Goal: Submit feedback/report problem: Submit feedback/report problem

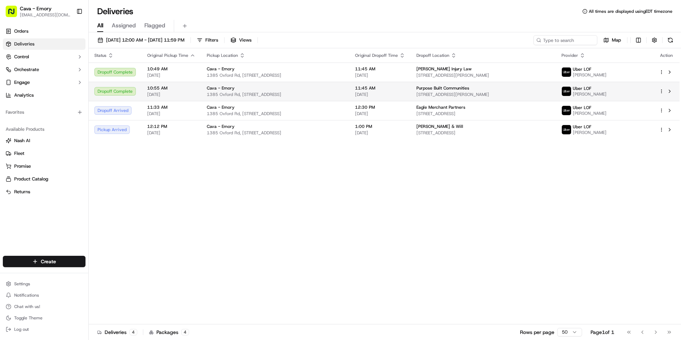
click at [350, 97] on td "Cava - Emory 1385 Oxford Rd, 1385 Oxford Rd NE, Atlanta, GA 30307, USA" at bounding box center [275, 91] width 148 height 19
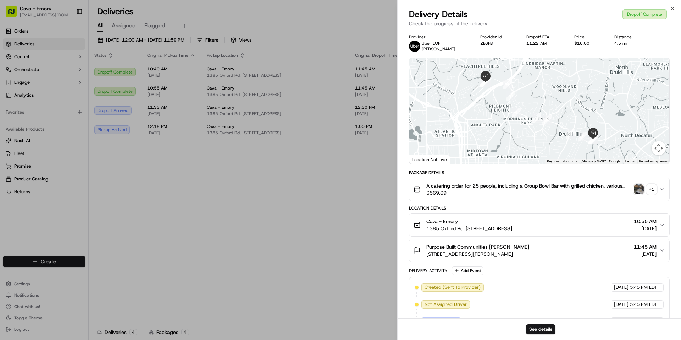
click at [441, 24] on p "Check the progress of the delivery" at bounding box center [539, 23] width 261 height 7
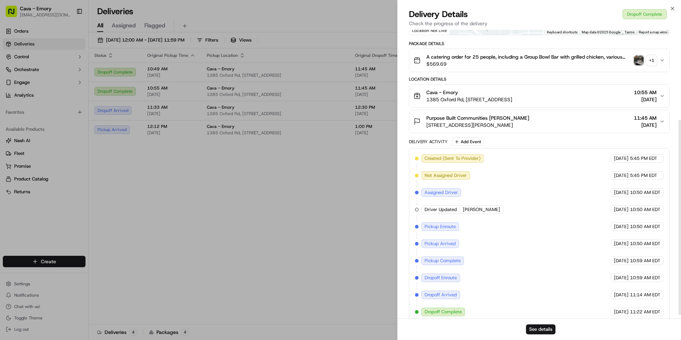
scroll to position [137, 0]
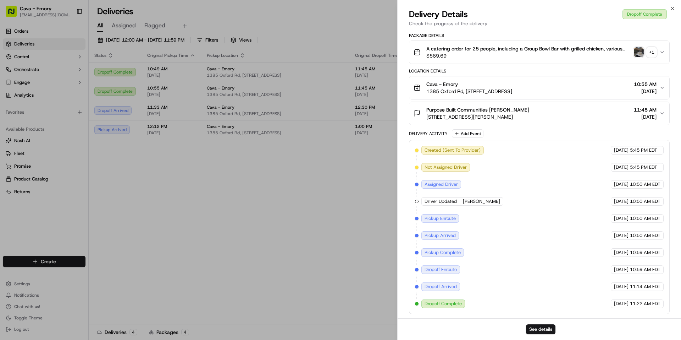
click at [632, 304] on span "11:22 AM EDT" at bounding box center [645, 303] width 31 height 6
click at [662, 47] on button "A catering order for 25 people, including a Group Bowl Bar with grilled chicken…" at bounding box center [539, 52] width 260 height 23
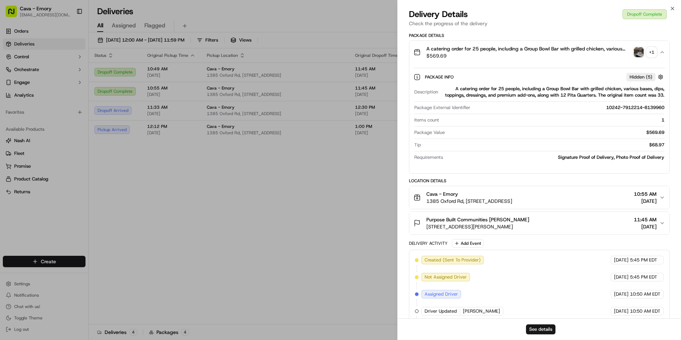
click at [637, 51] on img "button" at bounding box center [639, 52] width 10 height 10
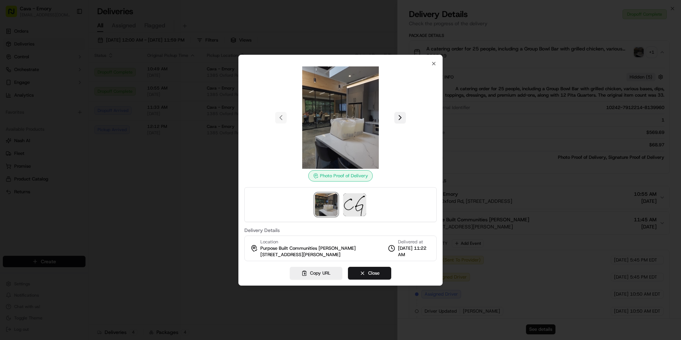
click at [399, 113] on button at bounding box center [400, 117] width 11 height 11
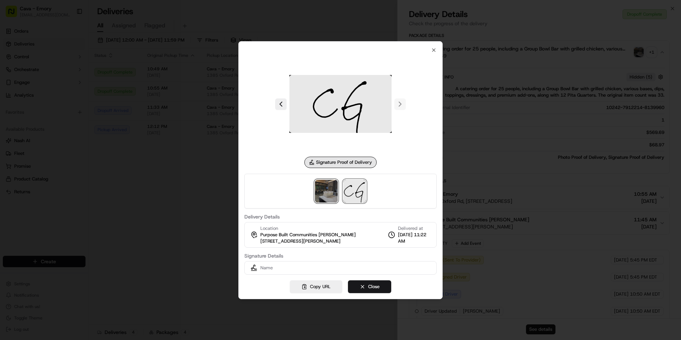
click at [331, 189] on img at bounding box center [326, 191] width 23 height 23
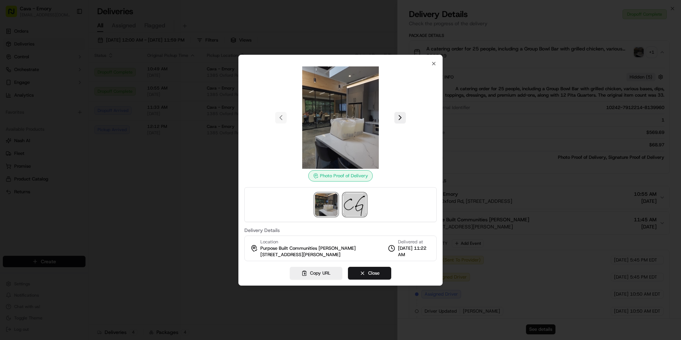
click at [359, 204] on img at bounding box center [354, 204] width 23 height 23
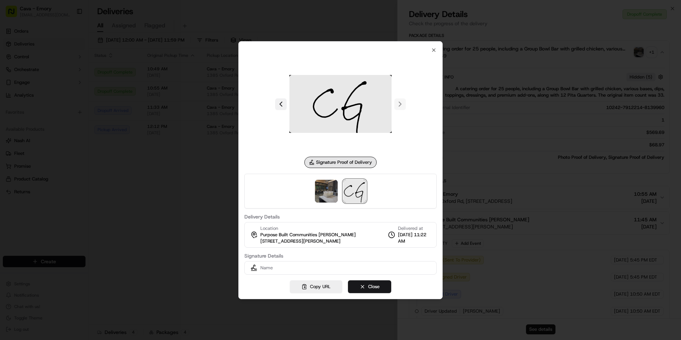
click at [283, 105] on button at bounding box center [280, 103] width 11 height 11
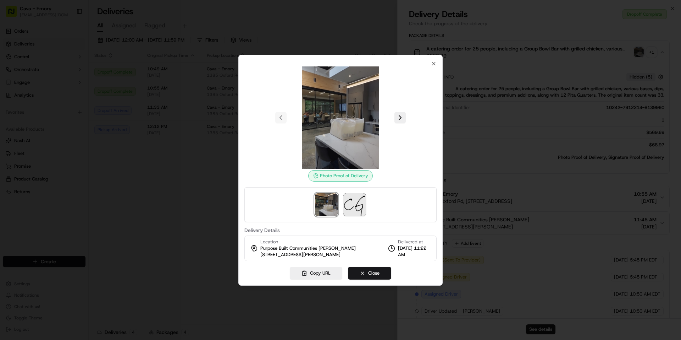
click at [344, 131] on img at bounding box center [341, 117] width 102 height 102
click at [350, 151] on img at bounding box center [341, 117] width 102 height 102
click at [350, 150] on img at bounding box center [341, 117] width 102 height 102
click at [360, 208] on img at bounding box center [354, 204] width 23 height 23
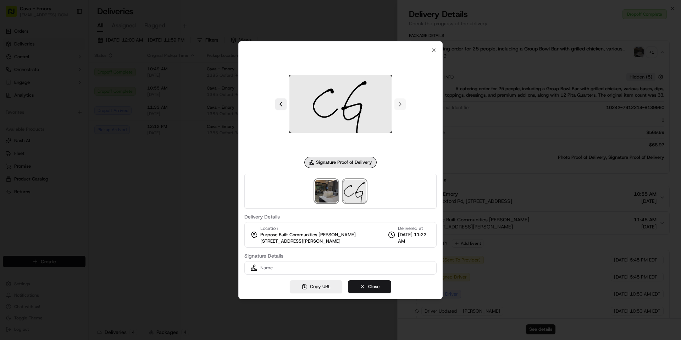
click at [330, 189] on img at bounding box center [326, 191] width 23 height 23
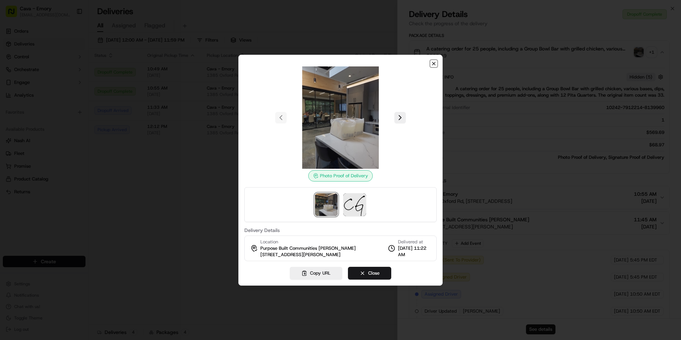
click at [433, 65] on icon "button" at bounding box center [434, 64] width 6 height 6
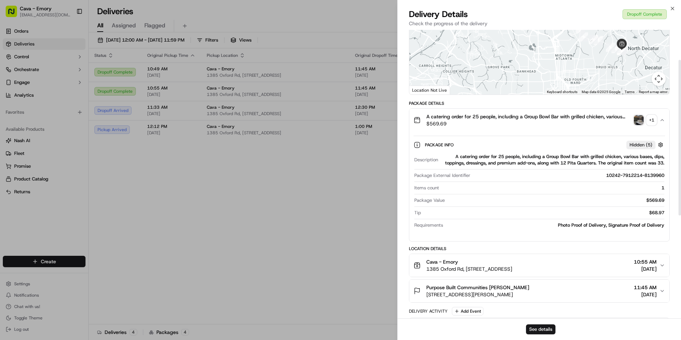
scroll to position [0, 0]
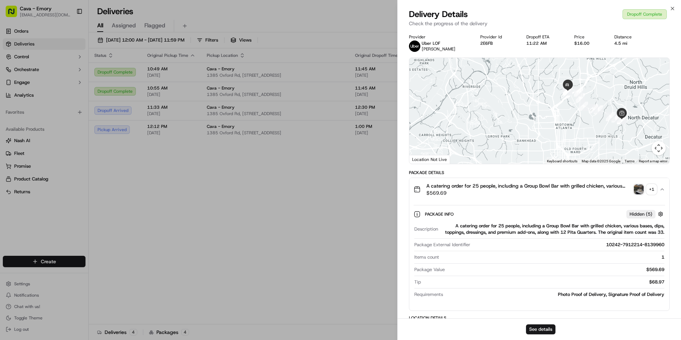
click at [543, 44] on div "11:22 AM" at bounding box center [545, 43] width 37 height 6
click at [542, 43] on div "11:22 AM" at bounding box center [545, 43] width 37 height 6
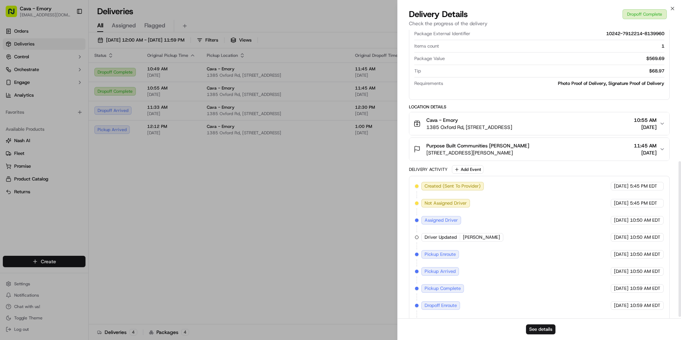
scroll to position [247, 0]
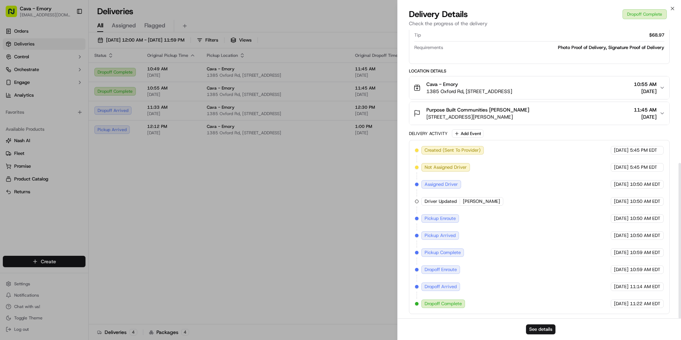
click at [545, 321] on div "See details" at bounding box center [540, 329] width 284 height 22
click at [547, 327] on button "See details" at bounding box center [540, 329] width 29 height 10
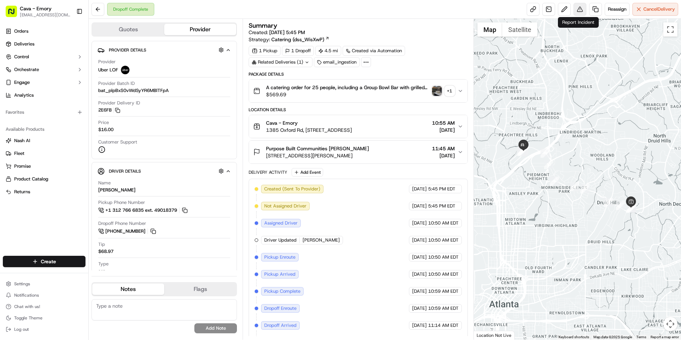
click at [581, 7] on button at bounding box center [580, 9] width 13 height 13
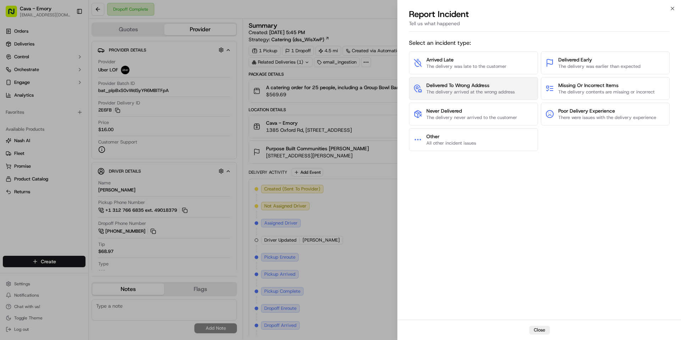
click at [477, 97] on button "Delivered To Wrong Address The delivery arrived at the wrong address" at bounding box center [473, 88] width 129 height 23
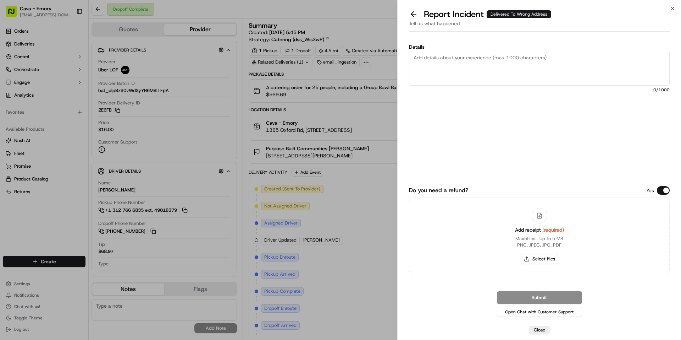
click at [459, 86] on div "Details 0 /1000" at bounding box center [539, 98] width 261 height 109
click at [459, 60] on textarea "Details" at bounding box center [539, 68] width 261 height 35
type textarea "driver did not drop off in proper location. customer complaint"
click at [558, 309] on button "Open Chat with Customer Support" at bounding box center [539, 312] width 85 height 10
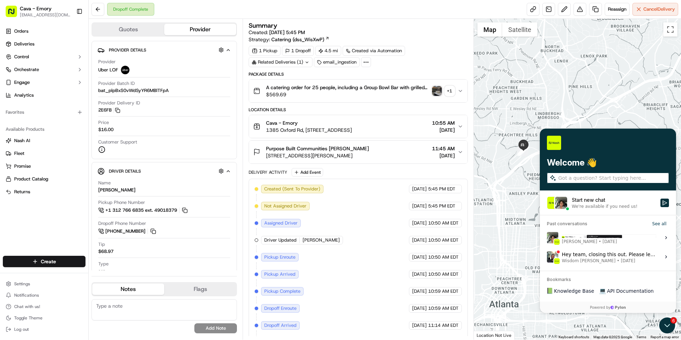
click at [625, 203] on div "Start new chat" at bounding box center [614, 199] width 84 height 7
click at [661, 203] on button "Start new chat We're available if you need us!" at bounding box center [665, 202] width 9 height 9
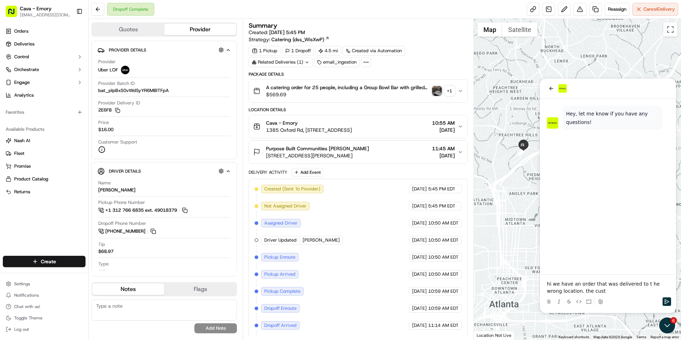
click at [599, 288] on p "hi we have an order that was delivered to t he wrong location. the cust" at bounding box center [608, 287] width 122 height 14
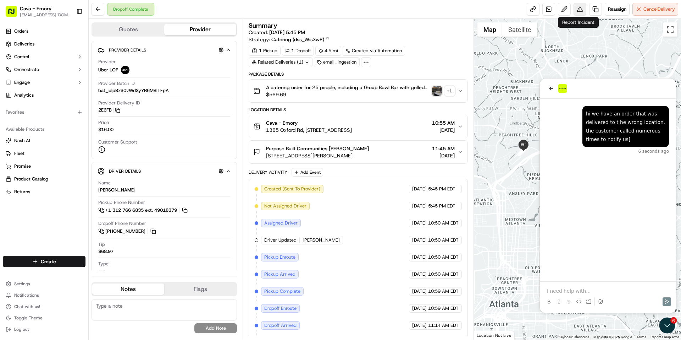
click at [580, 9] on button at bounding box center [580, 9] width 13 height 13
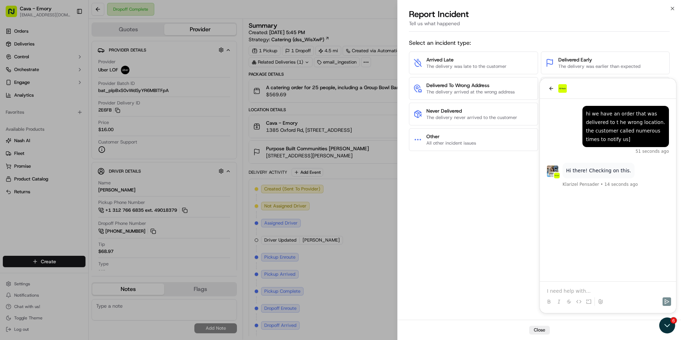
click at [584, 291] on div "Select an incident type: Arrived Late The delivery was late to the customer Del…" at bounding box center [539, 177] width 261 height 282
click at [554, 290] on div "Select an incident type: Arrived Late The delivery was late to the customer Del…" at bounding box center [539, 177] width 261 height 282
click at [555, 290] on div "Select an incident type: Arrived Late The delivery was late to the customer Del…" at bounding box center [539, 177] width 261 height 282
click at [557, 292] on div "Select an incident type: Arrived Late The delivery was late to the customer Del…" at bounding box center [539, 177] width 261 height 282
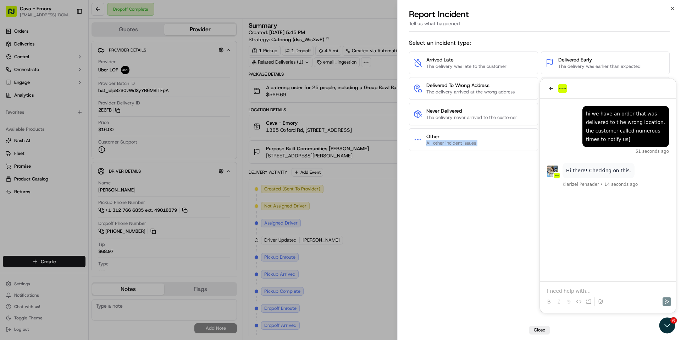
click at [559, 291] on div "Select an incident type: Arrived Late The delivery was late to the customer Del…" at bounding box center [539, 177] width 261 height 282
click at [559, 287] on div "Select an incident type: Arrived Late The delivery was late to the customer Del…" at bounding box center [539, 177] width 261 height 282
click at [561, 238] on div "Select an incident type: Arrived Late The delivery was late to the customer Del…" at bounding box center [539, 177] width 261 height 282
drag, startPoint x: 577, startPoint y: 170, endPoint x: 602, endPoint y: 193, distance: 33.9
click at [579, 171] on div "Select an incident type: Arrived Late The delivery was late to the customer Del…" at bounding box center [539, 177] width 261 height 282
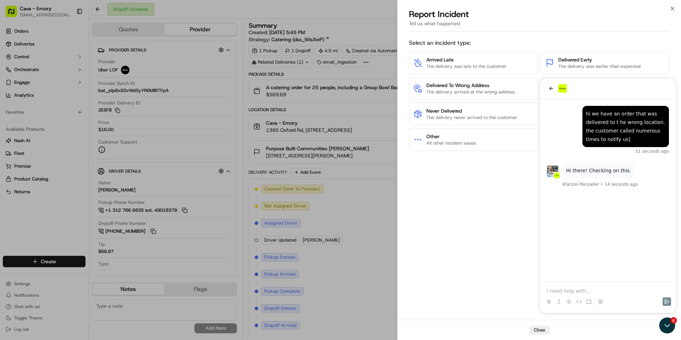
click at [590, 283] on div "Select an incident type: Arrived Late The delivery was late to the customer Del…" at bounding box center [539, 177] width 261 height 282
click at [588, 288] on div "Select an incident type: Arrived Late The delivery was late to the customer Del…" at bounding box center [539, 177] width 261 height 282
click at [589, 290] on div "Select an incident type: Arrived Late The delivery was late to the customer Del…" at bounding box center [539, 177] width 261 height 282
click at [588, 290] on div "Select an incident type: Arrived Late The delivery was late to the customer Del…" at bounding box center [539, 177] width 261 height 282
click at [561, 292] on div "Select an incident type: Arrived Late The delivery was late to the customer Del…" at bounding box center [539, 177] width 261 height 282
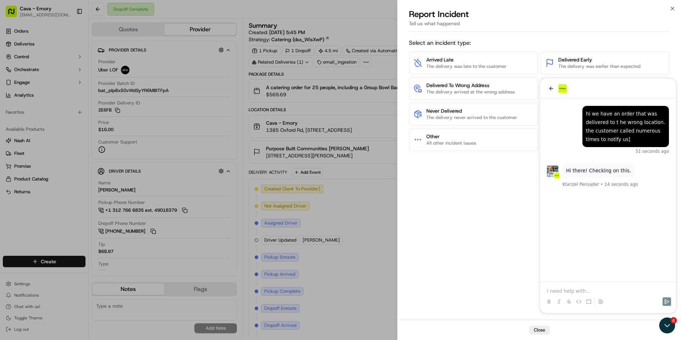
drag, startPoint x: 561, startPoint y: 287, endPoint x: 561, endPoint y: 280, distance: 6.8
click at [561, 286] on div "Select an incident type: Arrived Late The delivery was late to the customer Del…" at bounding box center [539, 177] width 261 height 282
click at [611, 180] on div "Select an incident type: Arrived Late The delivery was late to the customer Del…" at bounding box center [539, 177] width 261 height 282
click at [569, 292] on div "Select an incident type: Arrived Late The delivery was late to the customer Del…" at bounding box center [539, 177] width 261 height 282
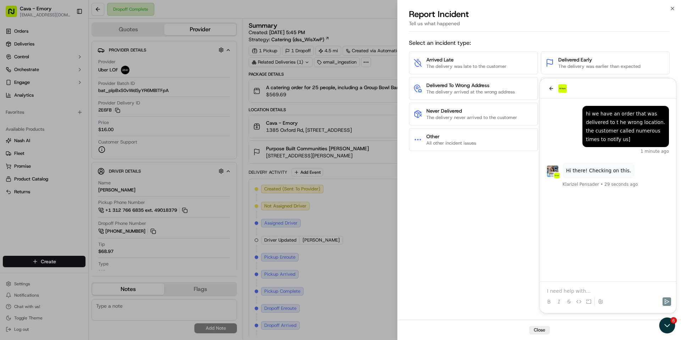
drag, startPoint x: 594, startPoint y: 273, endPoint x: 595, endPoint y: 277, distance: 4.3
click at [594, 274] on div "Select an incident type: Arrived Late The delivery was late to the customer Del…" at bounding box center [539, 177] width 261 height 282
click at [595, 289] on div "Select an incident type: Arrived Late The delivery was late to the customer Del…" at bounding box center [539, 177] width 261 height 282
drag, startPoint x: 335, startPoint y: 12, endPoint x: 384, endPoint y: 15, distance: 49.4
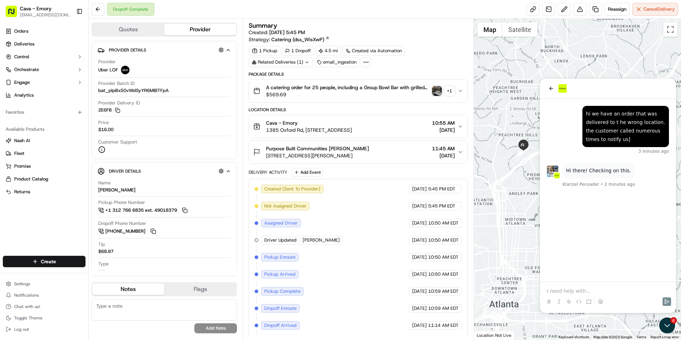
click at [649, 187] on div "Klarizel Pensader • 2 minutes ago" at bounding box center [616, 184] width 106 height 9
click at [588, 290] on p at bounding box center [608, 290] width 122 height 7
click at [579, 10] on button at bounding box center [580, 9] width 13 height 13
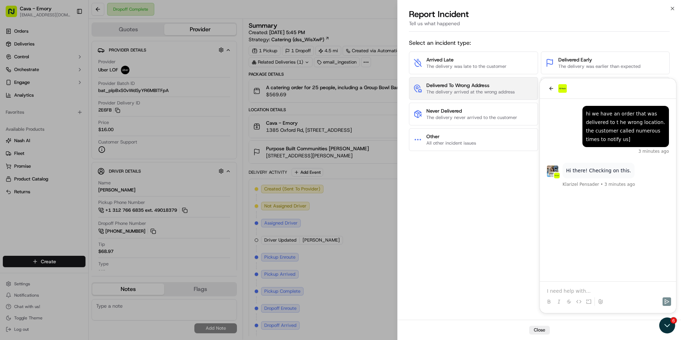
click at [478, 93] on span "The delivery arrived at the wrong address" at bounding box center [470, 92] width 88 height 6
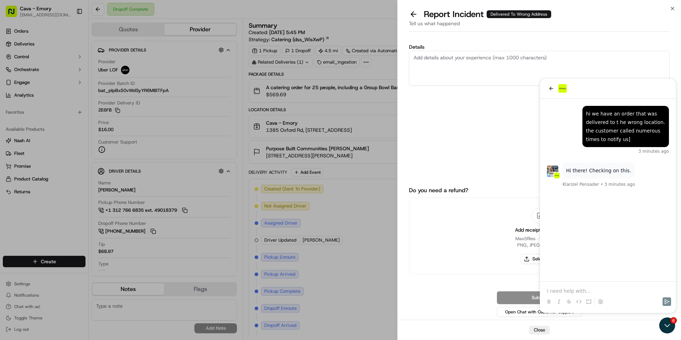
click at [672, 4] on div "Close Report Incident Delivered To Wrong Address Tell us what happened Details …" at bounding box center [539, 170] width 284 height 340
click at [674, 7] on icon "button" at bounding box center [673, 9] width 6 height 6
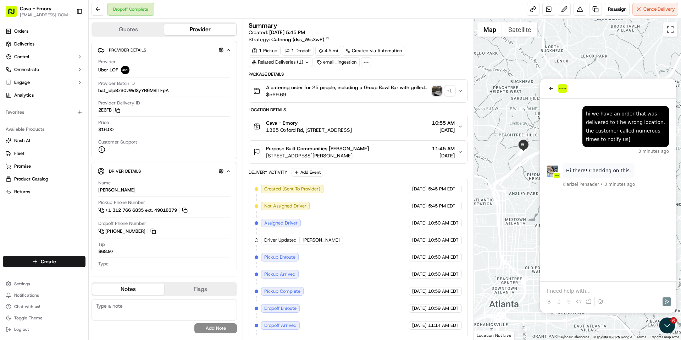
click at [567, 290] on p at bounding box center [608, 290] width 122 height 7
click at [428, 178] on div "Created (Sent To Provider) Uber LOF [DATE] 5:45 PM EDT Not Assigned Driver Uber…" at bounding box center [358, 265] width 219 height 174
click at [595, 291] on p at bounding box center [608, 290] width 122 height 7
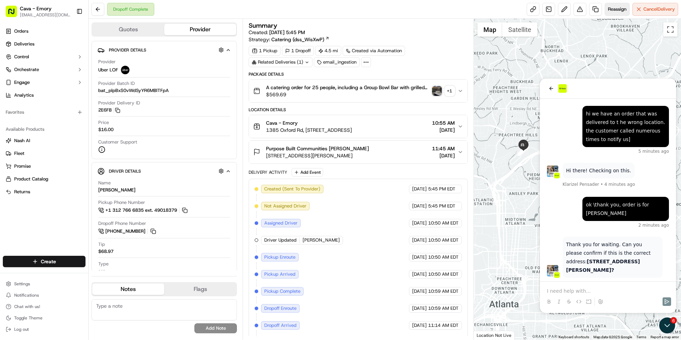
scroll to position [5, 0]
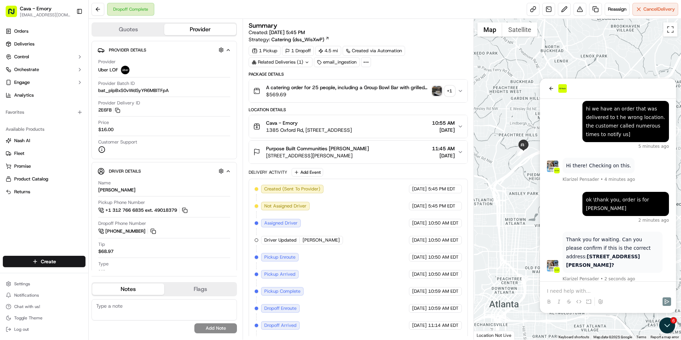
click at [608, 287] on p at bounding box center [608, 290] width 122 height 7
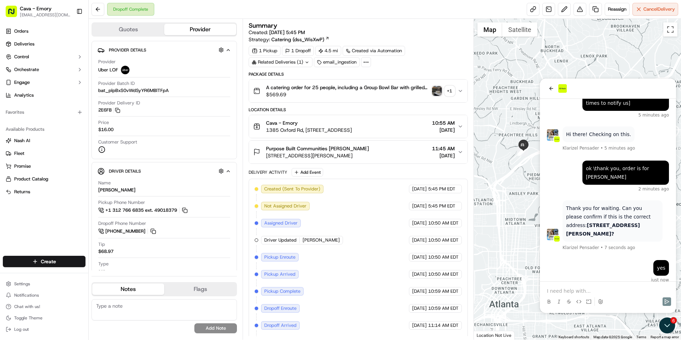
click at [608, 287] on p at bounding box center [608, 290] width 122 height 7
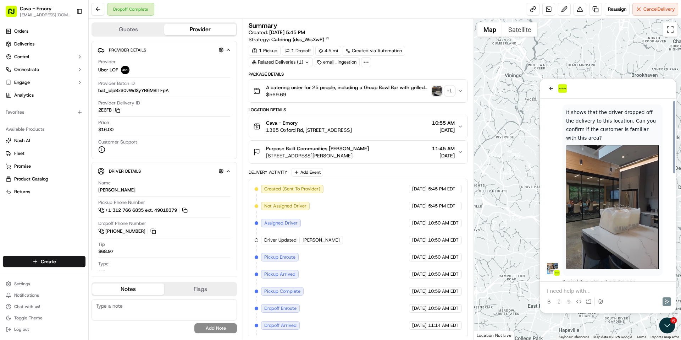
scroll to position [265, 0]
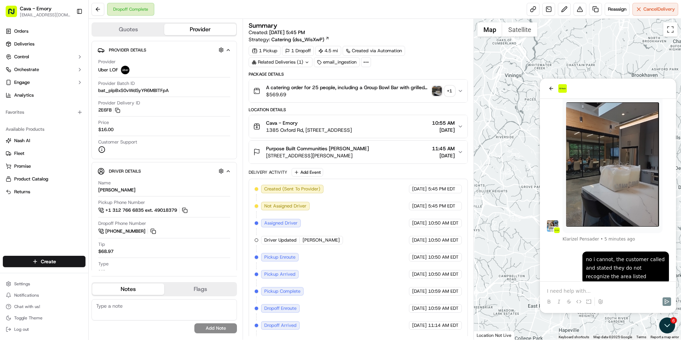
click at [656, 289] on p at bounding box center [608, 290] width 122 height 7
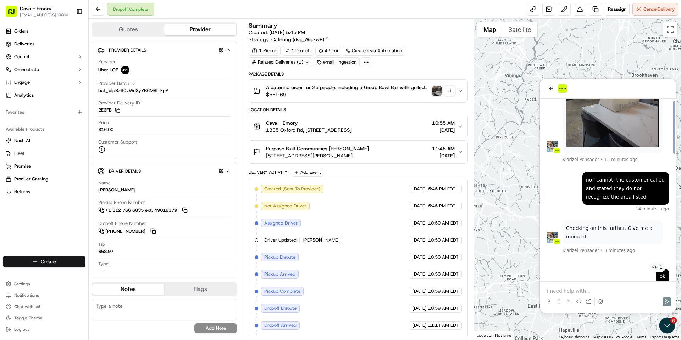
scroll to position [430, 0]
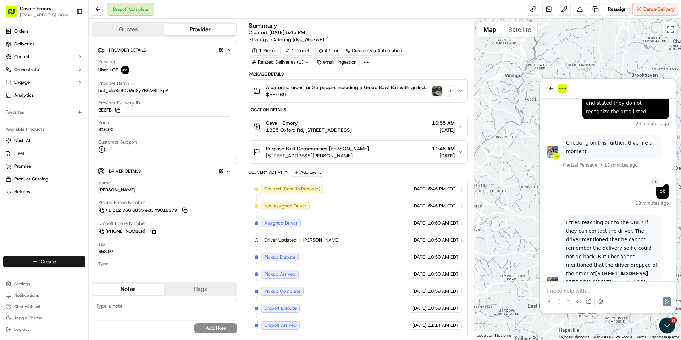
click at [587, 292] on p at bounding box center [608, 290] width 122 height 7
click at [590, 288] on p at bounding box center [608, 290] width 122 height 7
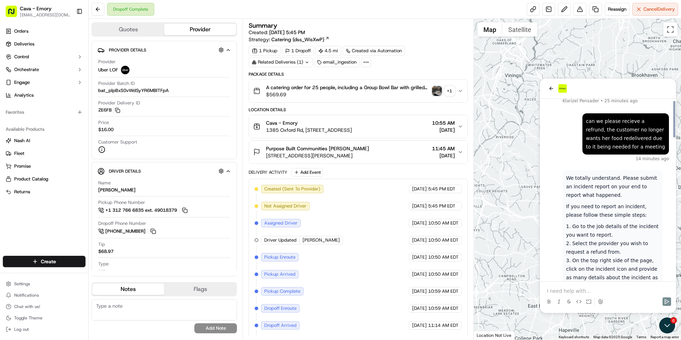
scroll to position [708, 0]
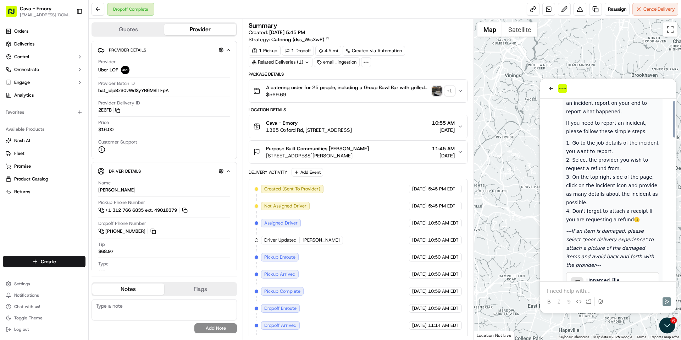
click at [600, 276] on span "Unnamed File" at bounding box center [603, 279] width 33 height 7
click at [589, 293] on p at bounding box center [608, 290] width 122 height 7
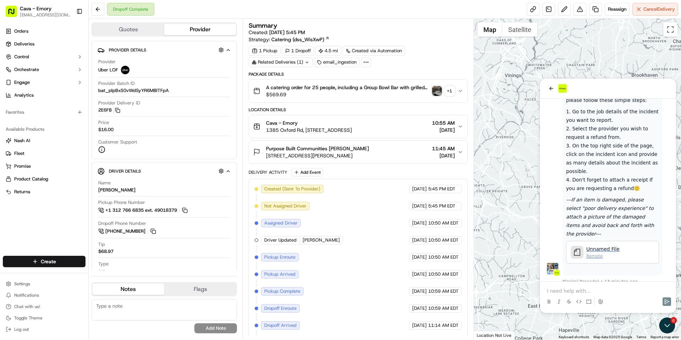
scroll to position [774, 0]
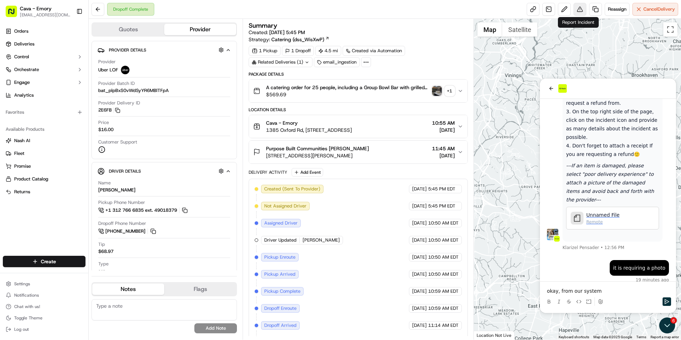
click at [576, 12] on button at bounding box center [580, 9] width 13 height 13
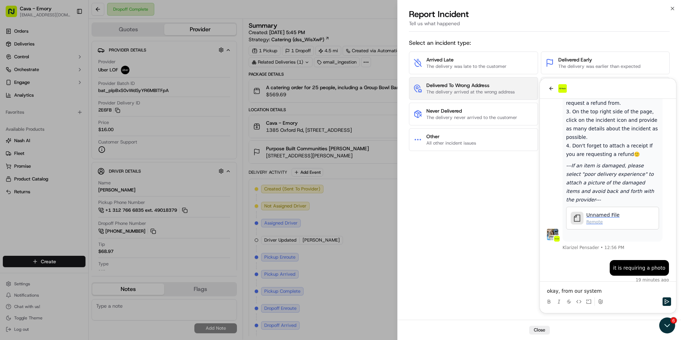
click at [478, 84] on span "Delivered To Wrong Address" at bounding box center [470, 85] width 88 height 7
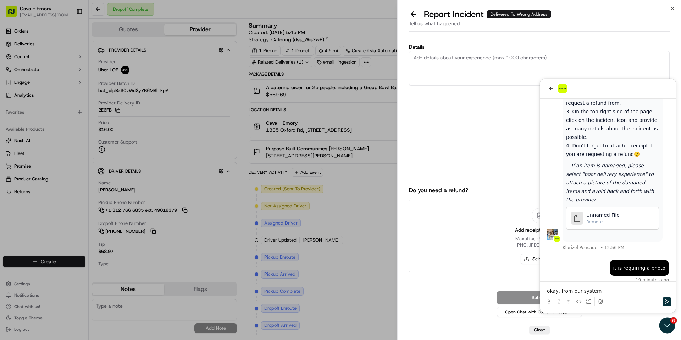
click at [517, 75] on textarea "Details" at bounding box center [539, 68] width 261 height 35
type textarea "order dropped at wrong location"
click at [536, 260] on button "Select files" at bounding box center [540, 259] width 38 height 10
type input "C:\fakepath\Screenshot [DATE] 132750.png"
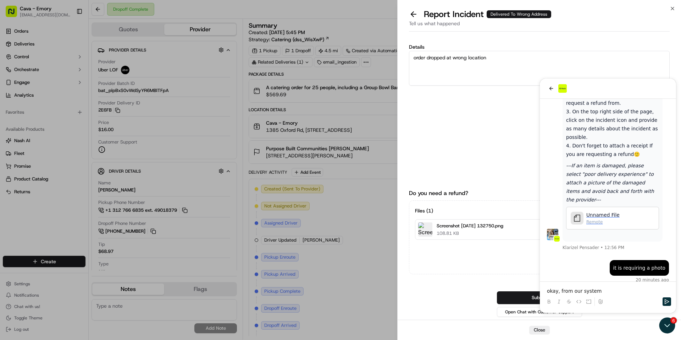
click at [551, 88] on span "31 /1000" at bounding box center [539, 90] width 261 height 6
click at [551, 84] on textarea "order dropped at wrong location" at bounding box center [539, 68] width 261 height 35
click at [463, 151] on div "Details order dropped at wrong location 31 /1000" at bounding box center [539, 98] width 261 height 109
click at [522, 295] on button "Submit" at bounding box center [539, 297] width 85 height 13
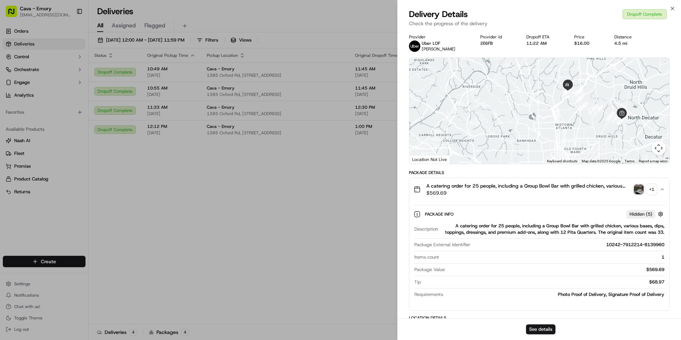
scroll to position [247, 0]
